Goal: Information Seeking & Learning: Learn about a topic

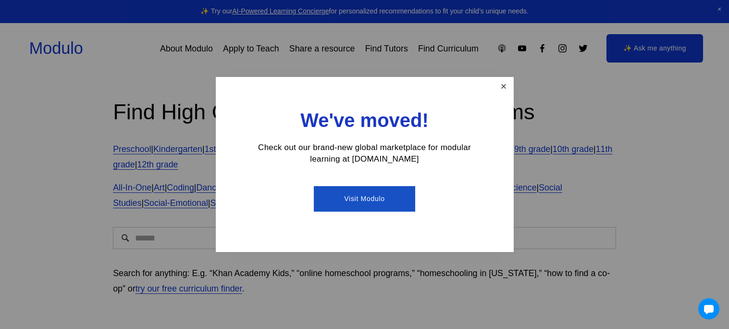
click at [511, 80] on link "Close" at bounding box center [503, 86] width 17 height 17
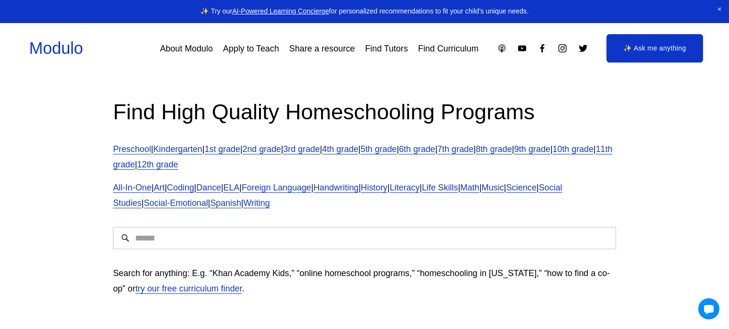
click at [397, 148] on link "5th grade" at bounding box center [379, 149] width 36 height 10
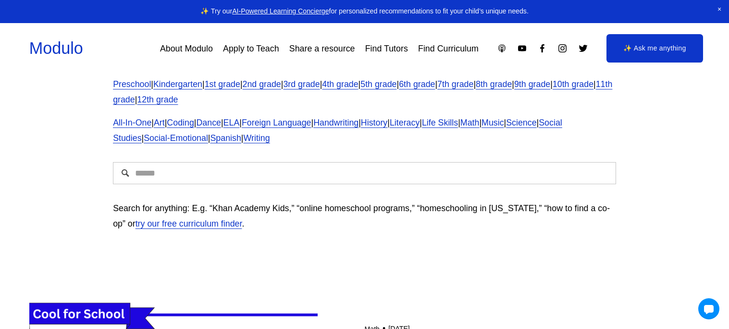
scroll to position [66, 0]
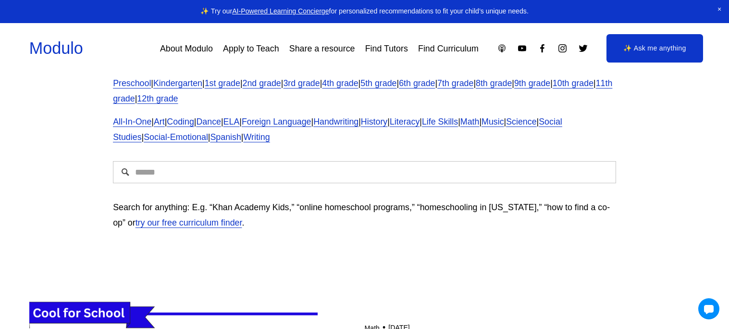
click at [239, 83] on link "1st grade" at bounding box center [223, 83] width 36 height 10
